Goal: Information Seeking & Learning: Compare options

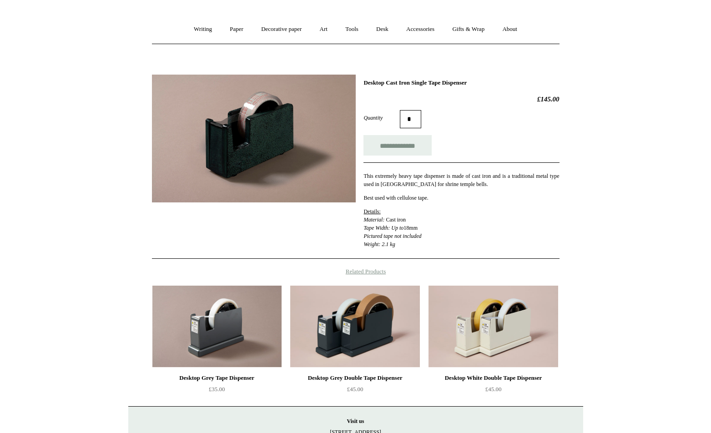
scroll to position [65, 0]
click at [222, 356] on img at bounding box center [216, 327] width 129 height 82
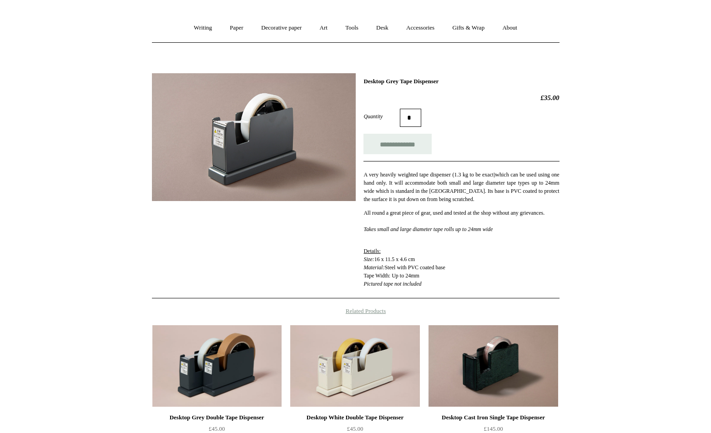
scroll to position [60, 0]
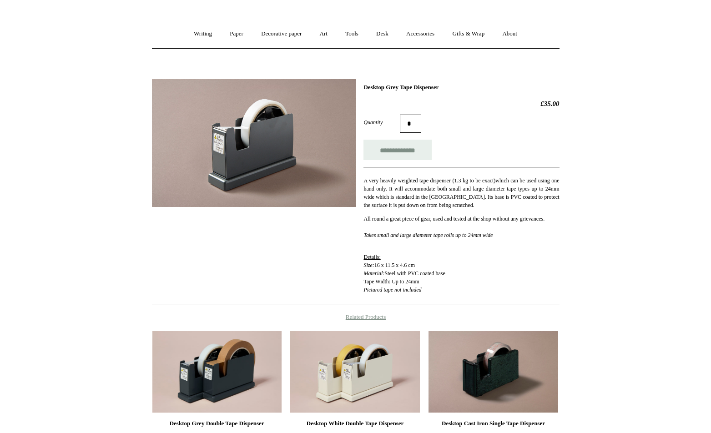
click at [234, 147] on img at bounding box center [254, 143] width 204 height 128
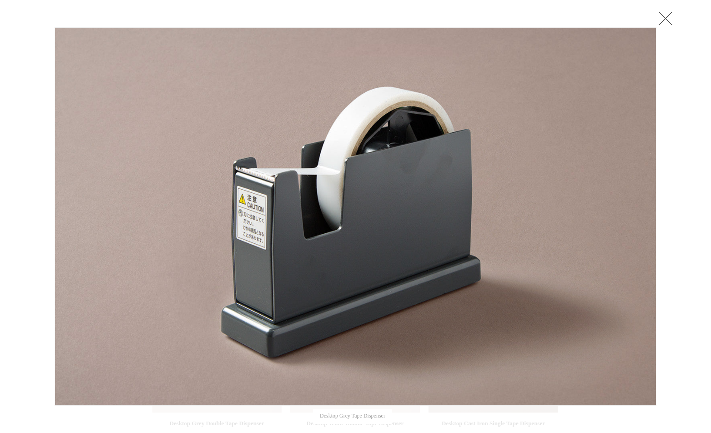
click at [666, 16] on link at bounding box center [665, 18] width 18 height 18
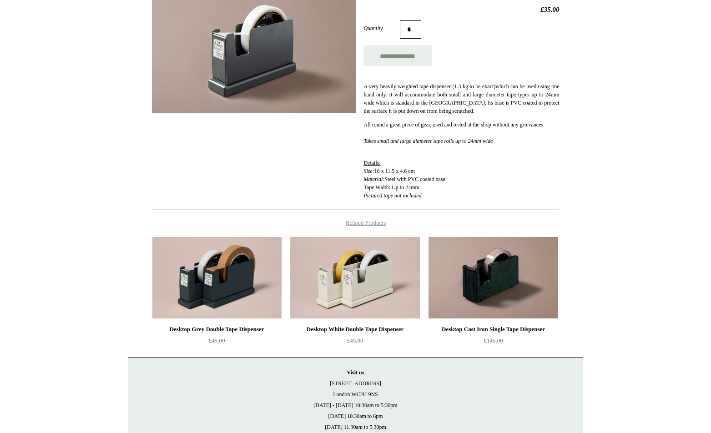
scroll to position [161, 0]
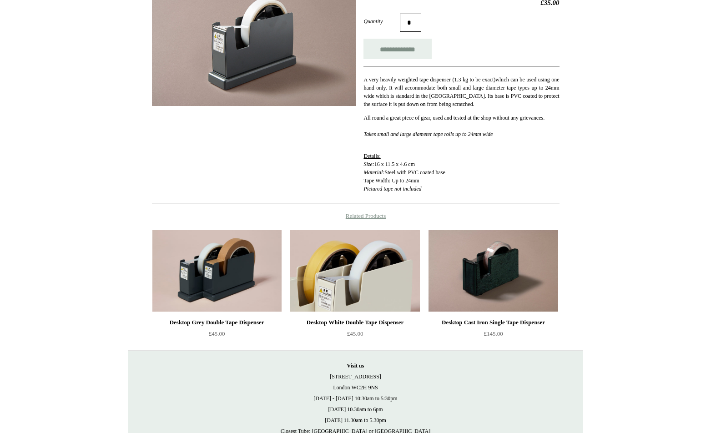
click at [378, 288] on img at bounding box center [354, 271] width 129 height 82
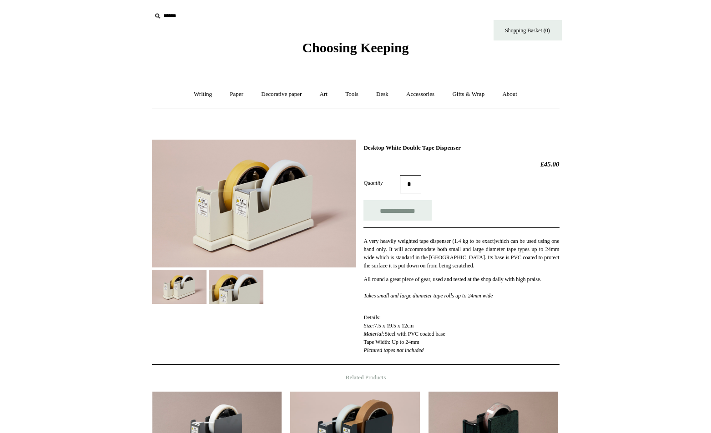
click at [262, 214] on img at bounding box center [254, 204] width 204 height 128
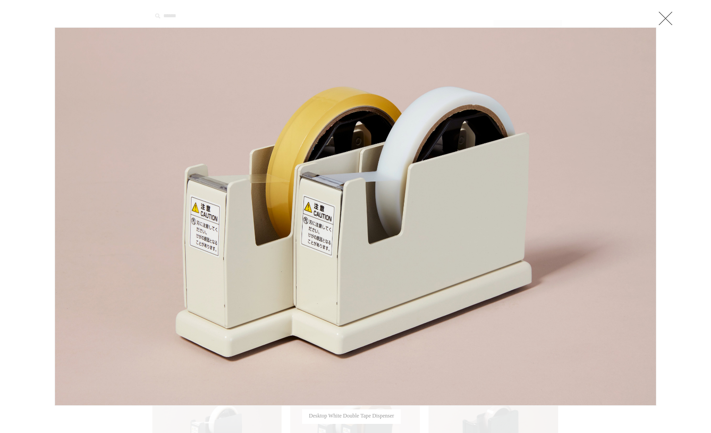
click at [663, 17] on link at bounding box center [665, 18] width 18 height 18
